Goal: Find specific page/section: Find specific page/section

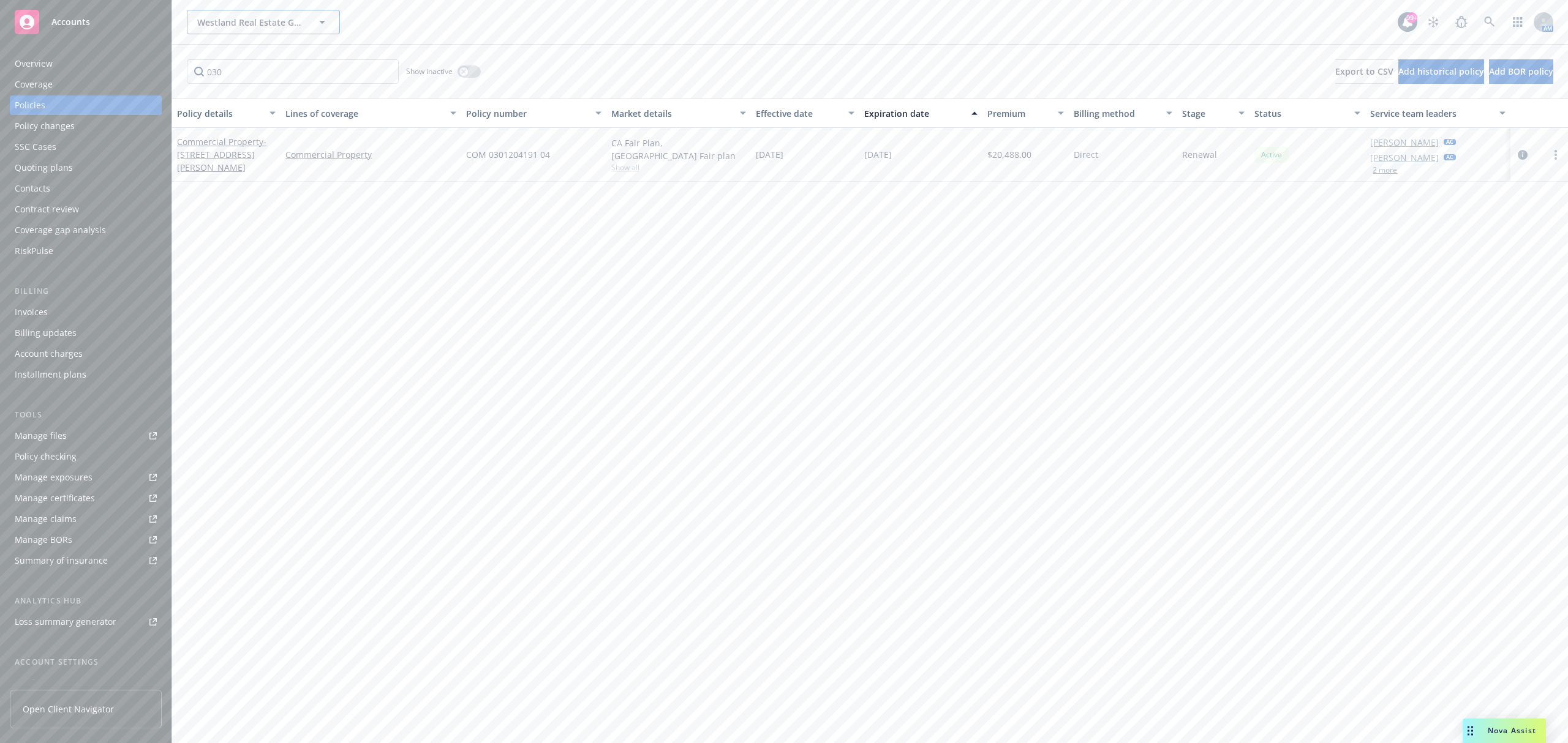
click at [270, 26] on span "Westland Real Estate Group" at bounding box center [250, 22] width 106 height 12
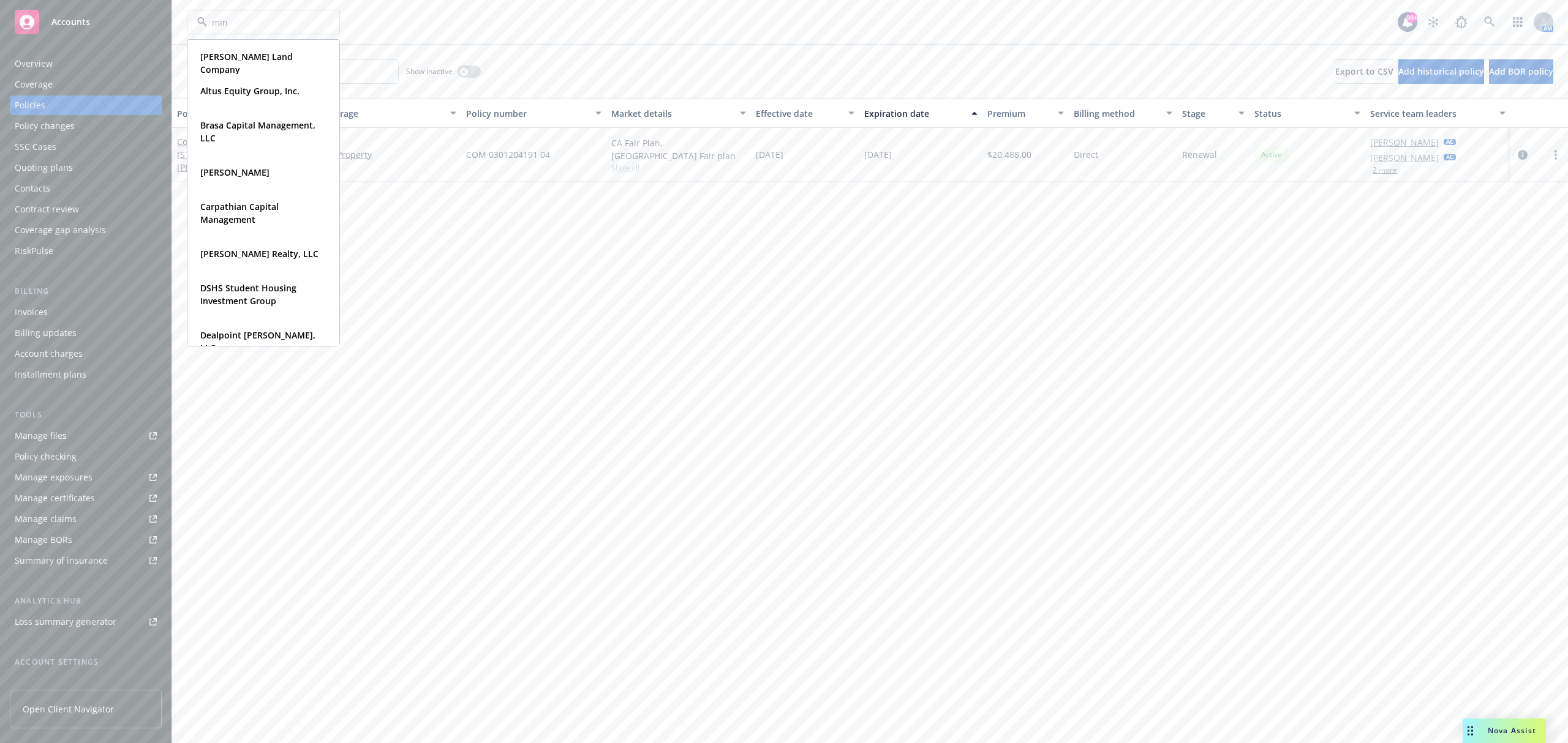
type input "mint"
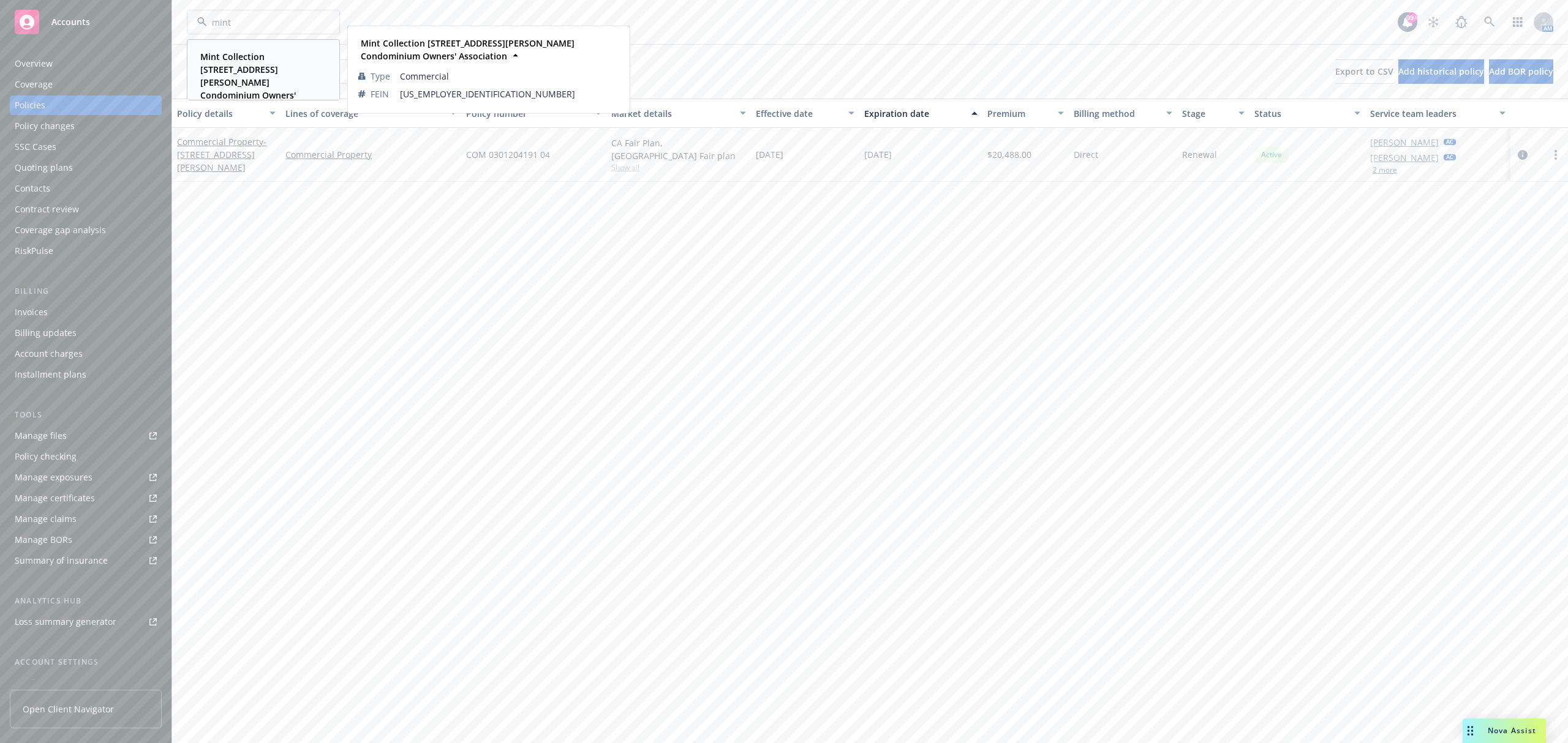
click at [273, 74] on strong "Mint Collection [STREET_ADDRESS][PERSON_NAME] Condominium Owners' Association" at bounding box center [247, 82] width 96 height 63
click at [383, 72] on input "030" at bounding box center [292, 71] width 212 height 24
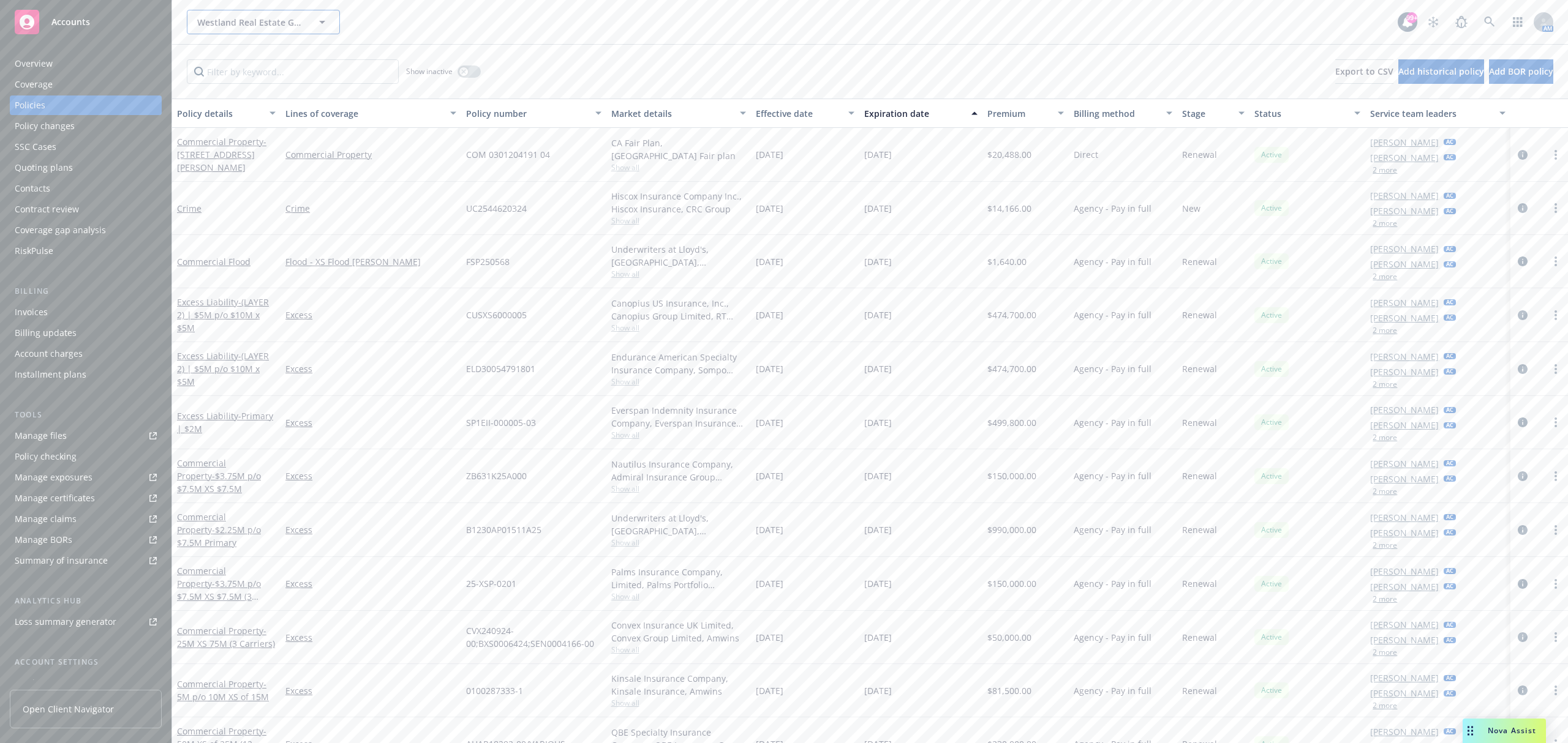
click at [284, 22] on span "Westland Real Estate Group" at bounding box center [250, 22] width 106 height 12
click at [284, 22] on input "Westland Real Estate Group" at bounding box center [261, 22] width 108 height 12
type input "Westland Real Estate Group"
click at [235, 25] on input "Westland Real Estate Group" at bounding box center [261, 22] width 108 height 12
type input "Westland Real Estate Group"
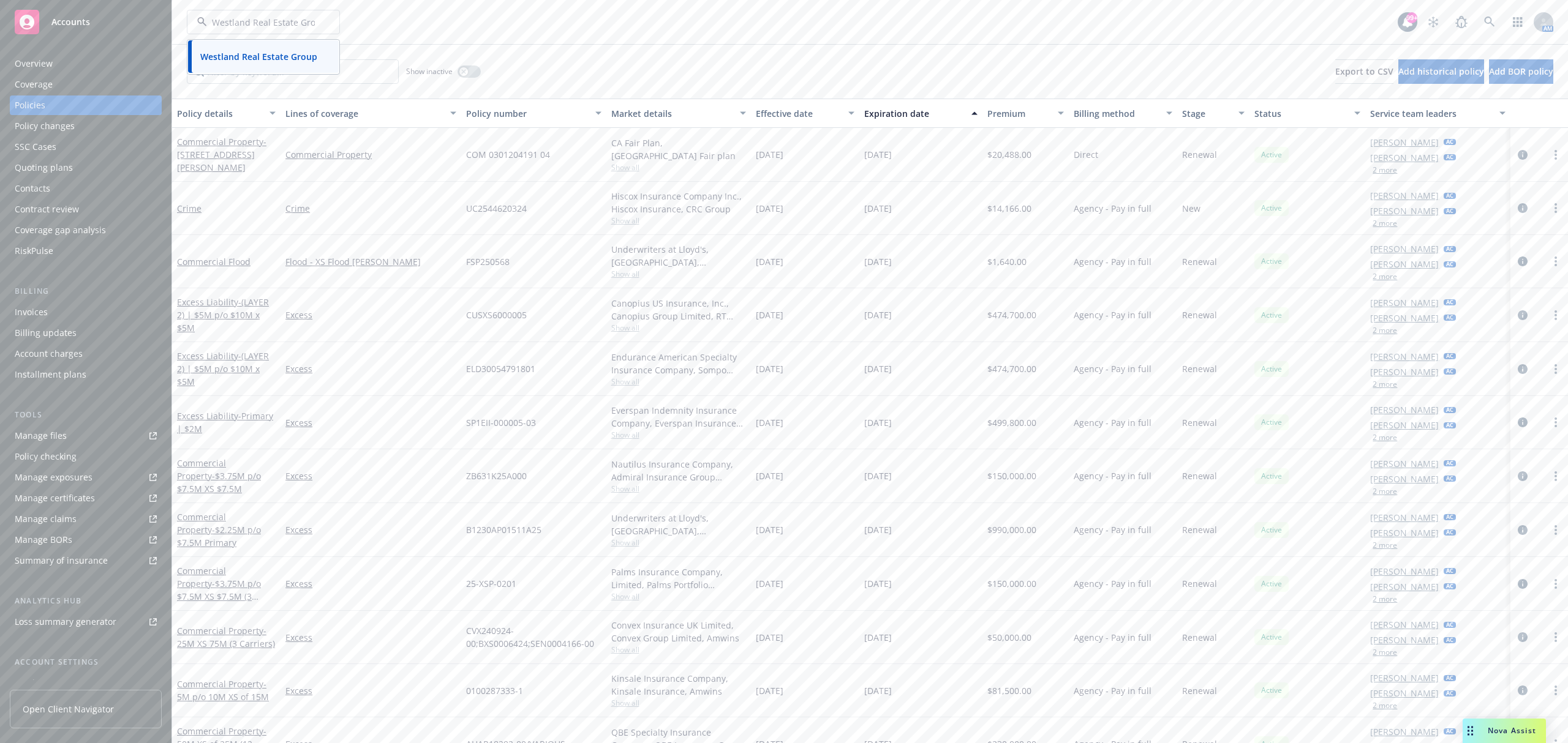
click at [235, 18] on input "Westland Real Estate Group" at bounding box center [261, 22] width 108 height 12
type input "Westland Real Estate Group"
click at [199, 20] on icon at bounding box center [202, 22] width 10 height 10
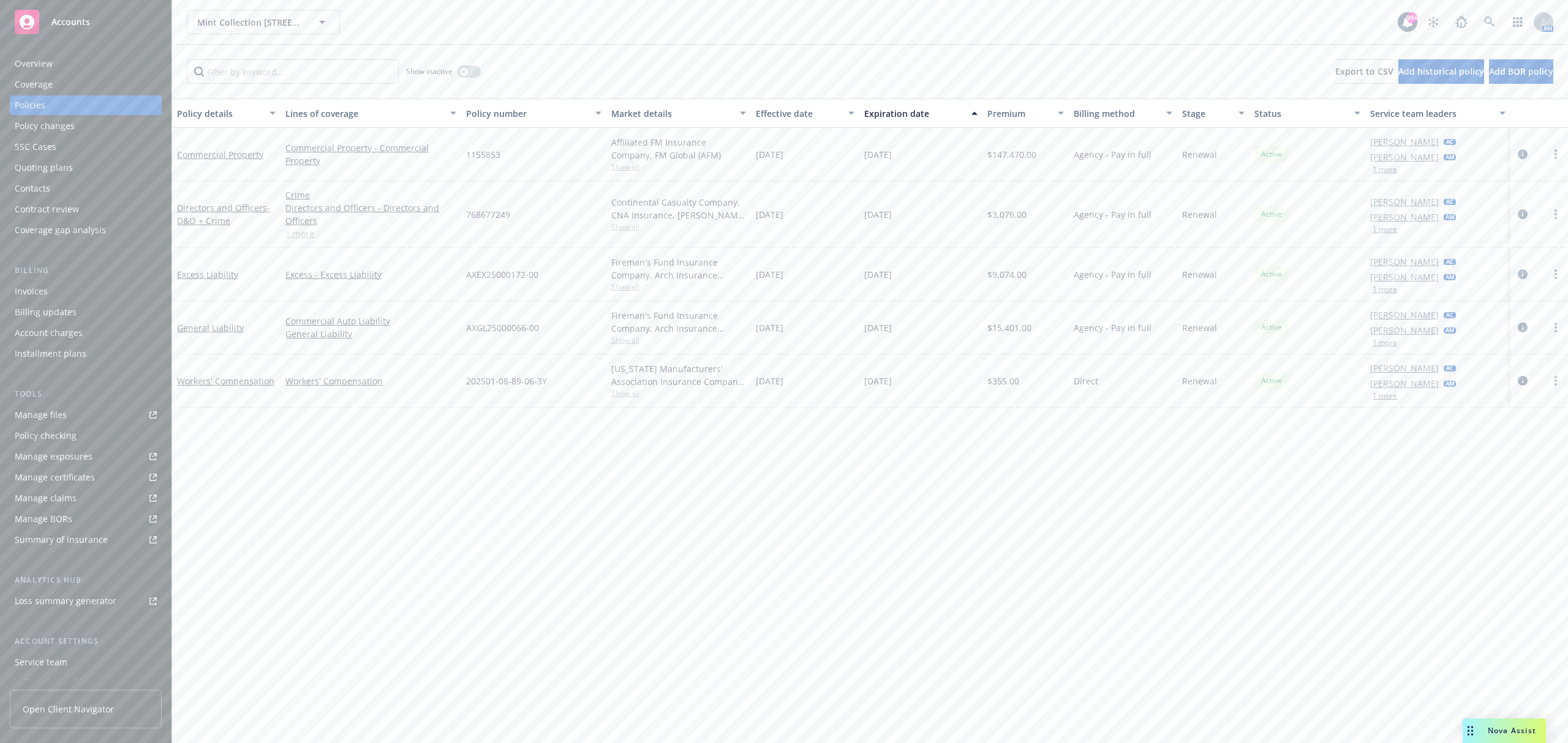
click at [52, 291] on div "Invoices" at bounding box center [86, 291] width 142 height 20
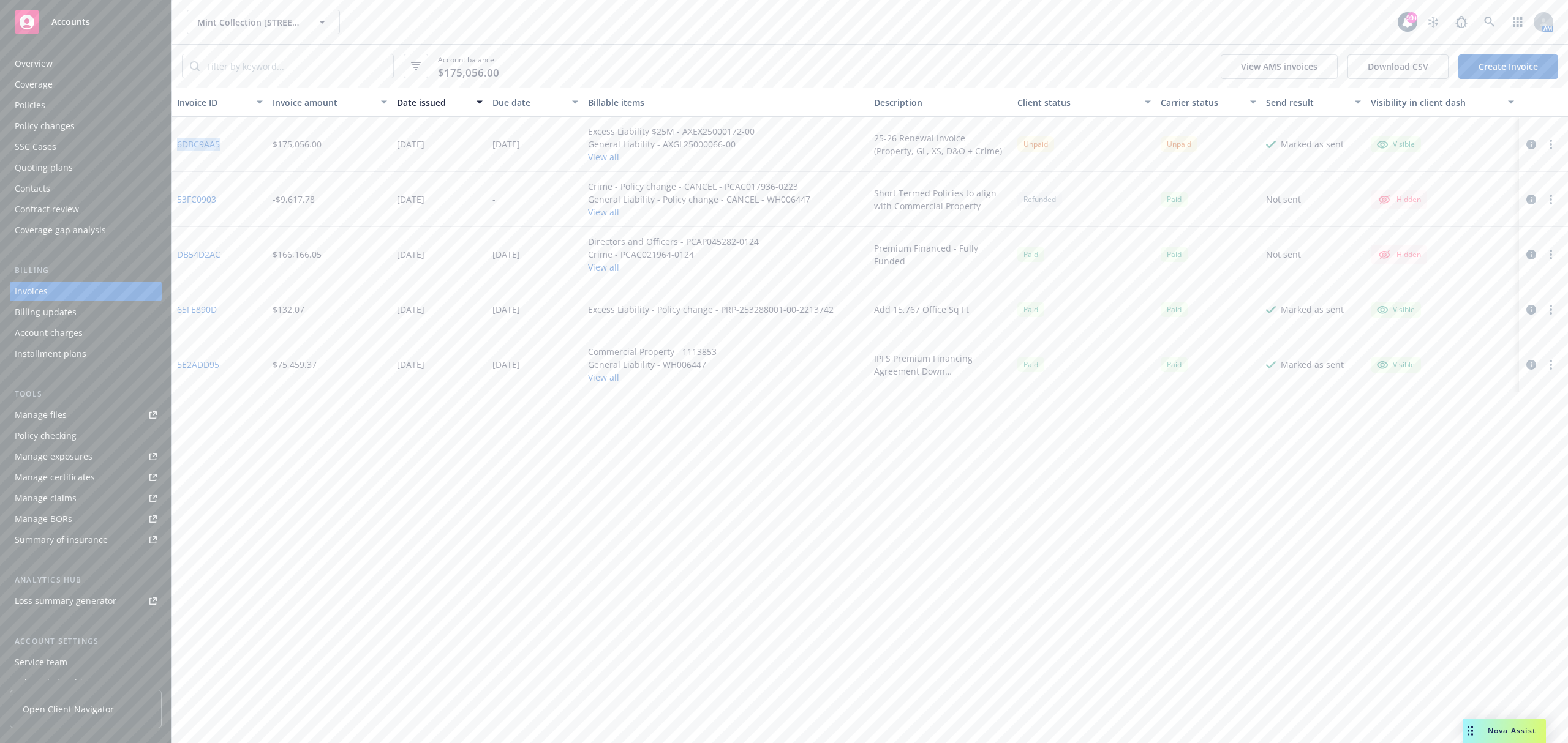
drag, startPoint x: 226, startPoint y: 145, endPoint x: 178, endPoint y: 152, distance: 48.5
click at [178, 152] on div "6DBC9AA5" at bounding box center [219, 144] width 96 height 55
copy link "6DBC9AA5"
